Goal: Information Seeking & Learning: Learn about a topic

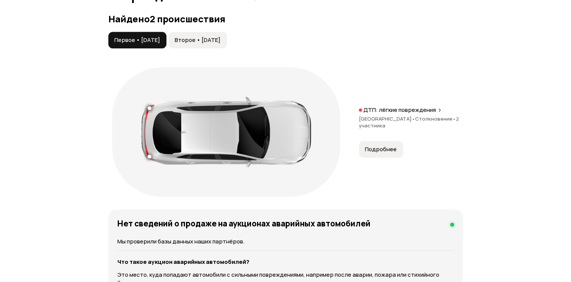
scroll to position [868, 0]
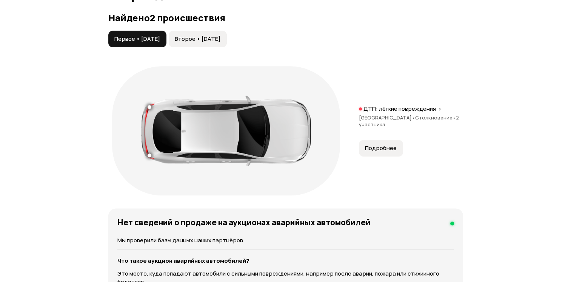
click at [227, 47] on button "Второе • [DATE]" at bounding box center [198, 39] width 58 height 17
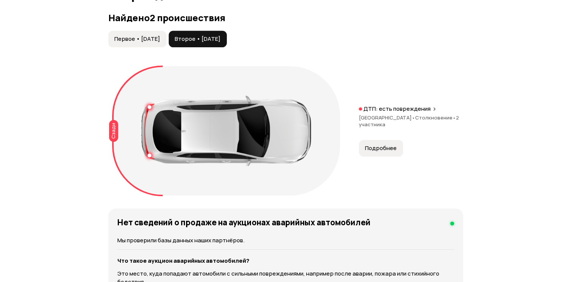
click at [159, 43] on span "Первое • [DATE]" at bounding box center [137, 39] width 46 height 8
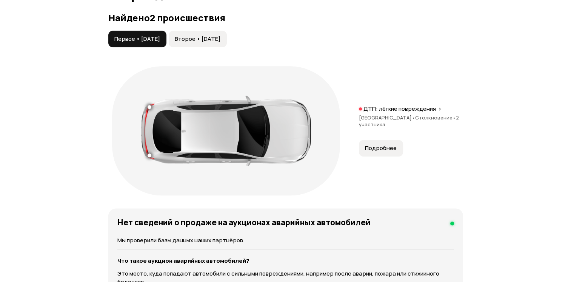
click at [220, 43] on span "Второе • [DATE]" at bounding box center [198, 39] width 46 height 8
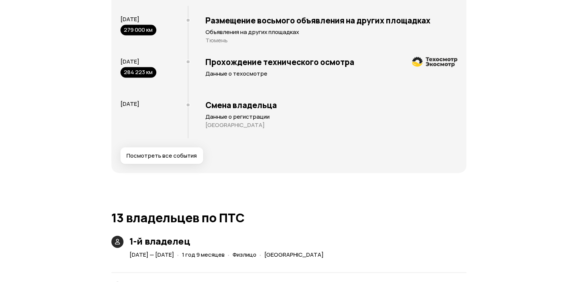
scroll to position [1660, 0]
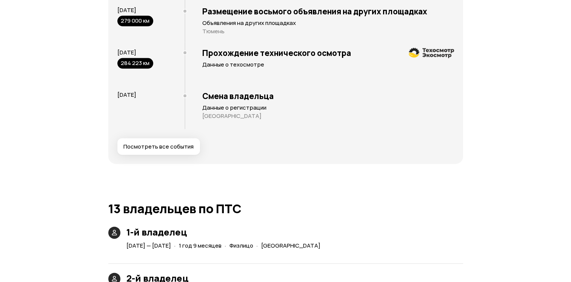
click at [178, 150] on span "Посмотреть все события" at bounding box center [158, 147] width 70 height 8
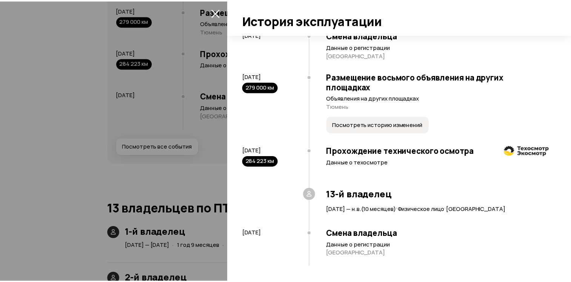
scroll to position [2303, 0]
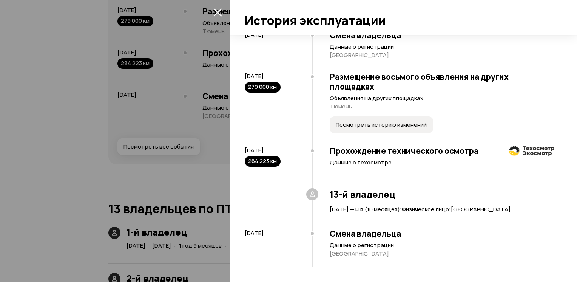
click at [128, 208] on div at bounding box center [288, 141] width 577 height 282
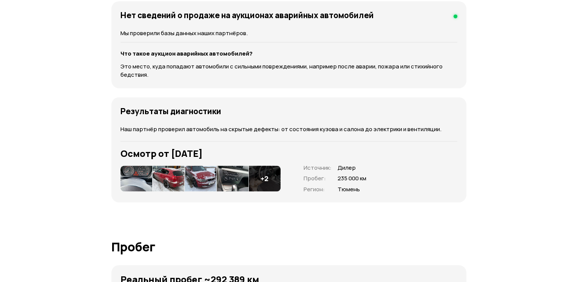
scroll to position [1132, 0]
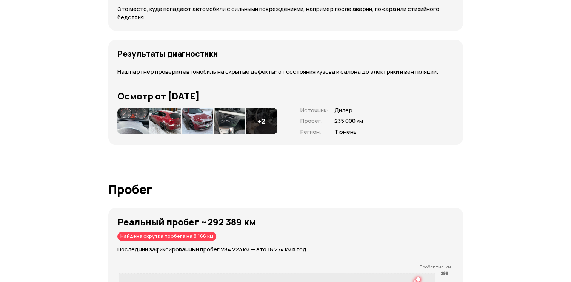
click at [125, 131] on img at bounding box center [133, 121] width 32 height 26
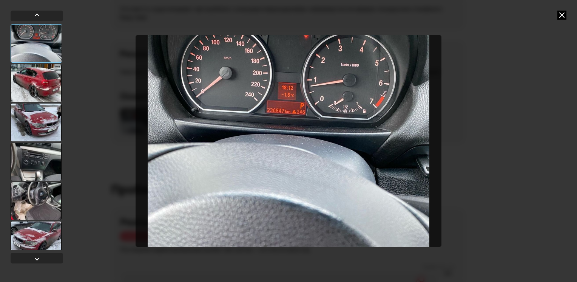
click at [39, 83] on div at bounding box center [36, 83] width 51 height 38
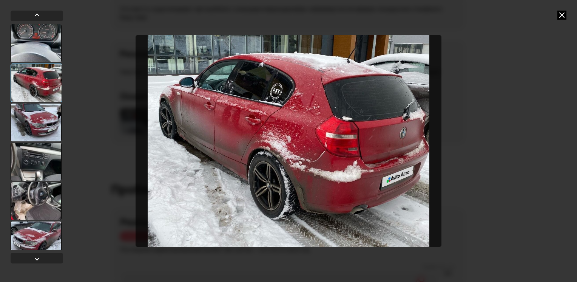
click at [35, 118] on div at bounding box center [36, 122] width 51 height 38
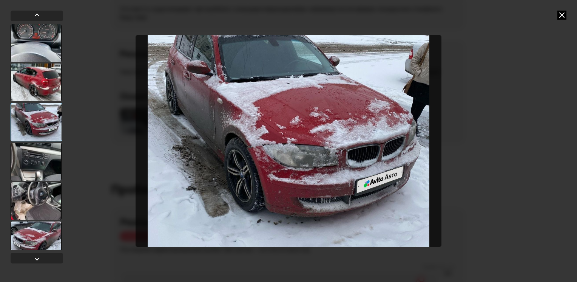
click at [35, 120] on div at bounding box center [37, 122] width 52 height 38
click at [17, 161] on div at bounding box center [36, 162] width 51 height 38
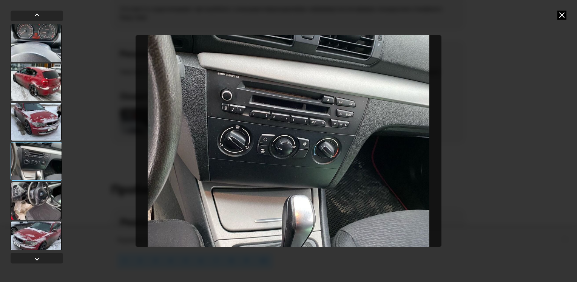
click at [25, 200] on div at bounding box center [36, 201] width 51 height 38
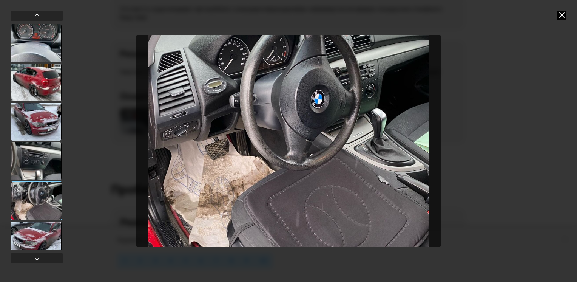
click at [31, 232] on div at bounding box center [36, 240] width 51 height 38
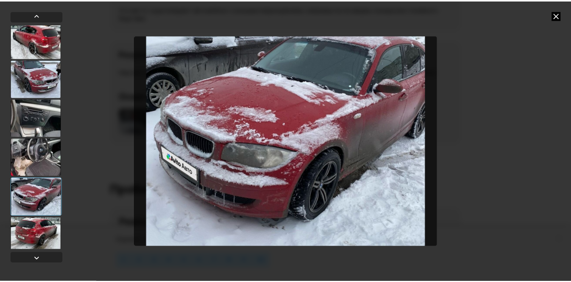
scroll to position [50, 0]
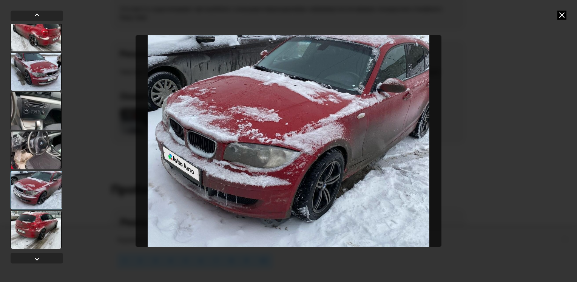
click at [31, 222] on div at bounding box center [36, 230] width 51 height 38
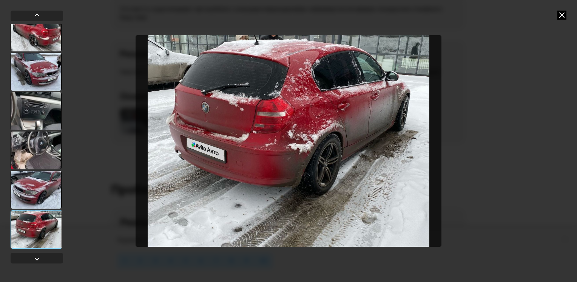
click at [41, 143] on div at bounding box center [36, 150] width 51 height 38
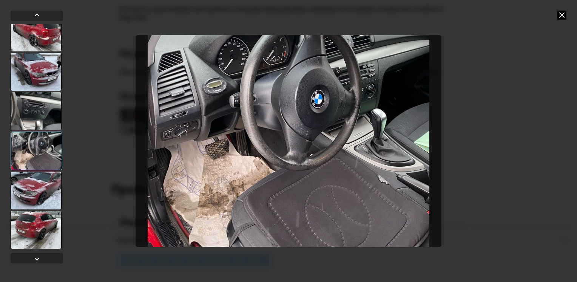
click at [38, 41] on div at bounding box center [36, 33] width 51 height 38
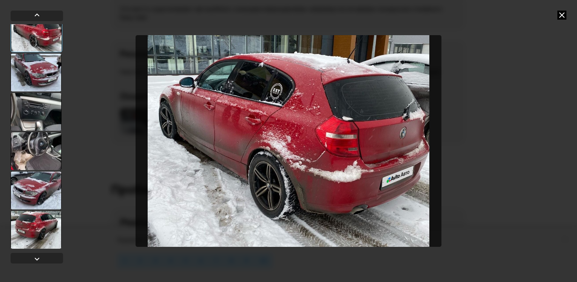
click at [41, 69] on div at bounding box center [36, 73] width 51 height 38
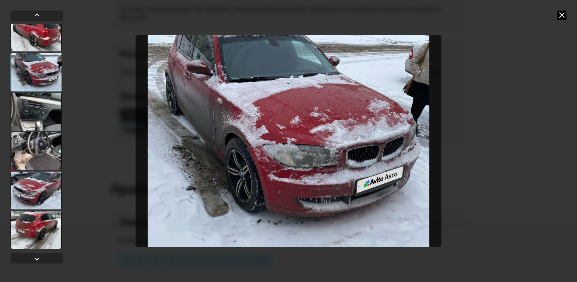
click at [559, 15] on icon at bounding box center [561, 15] width 9 height 9
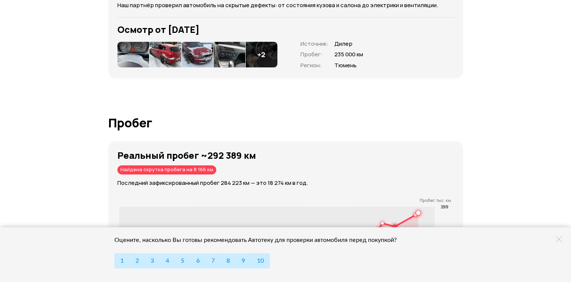
scroll to position [1208, 0]
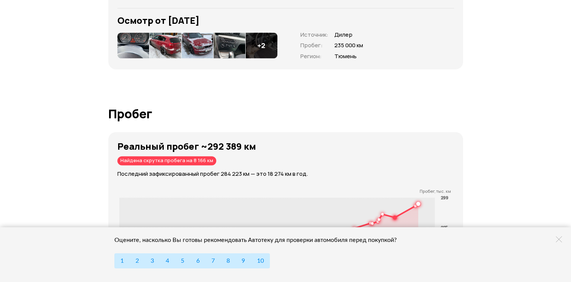
click at [168, 50] on img at bounding box center [165, 45] width 32 height 26
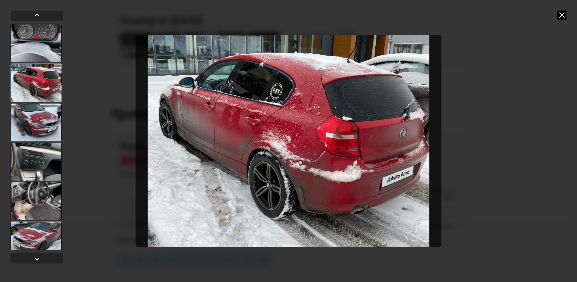
click at [48, 118] on div at bounding box center [36, 122] width 51 height 38
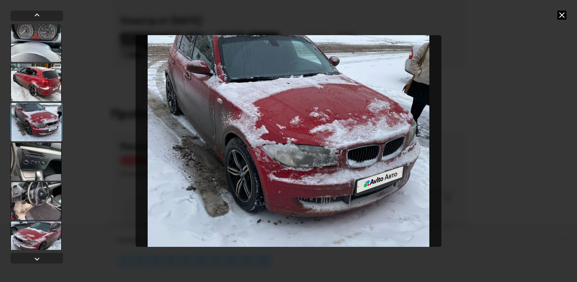
click at [23, 157] on div at bounding box center [36, 162] width 51 height 38
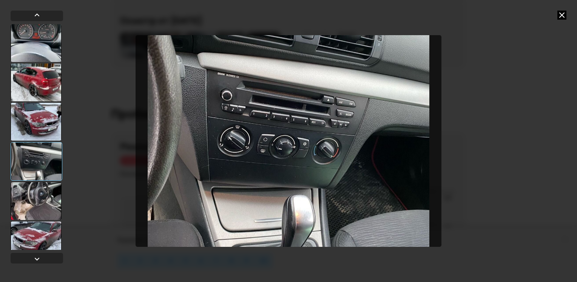
click at [26, 188] on div at bounding box center [36, 201] width 51 height 38
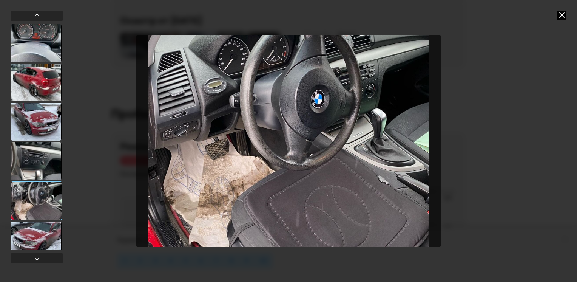
click at [30, 230] on div at bounding box center [36, 240] width 51 height 38
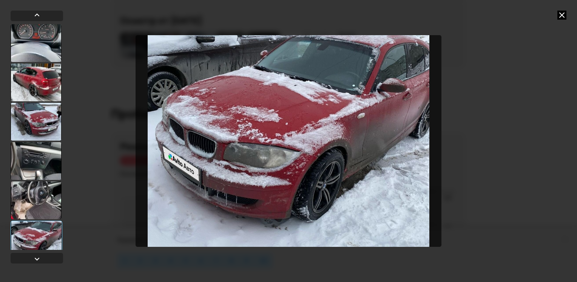
click at [563, 14] on icon at bounding box center [561, 15] width 9 height 9
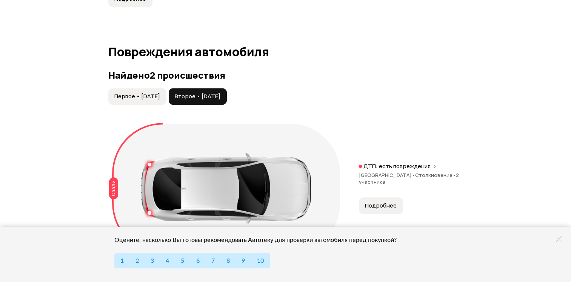
scroll to position [906, 0]
